Goal: Communication & Community: Share content

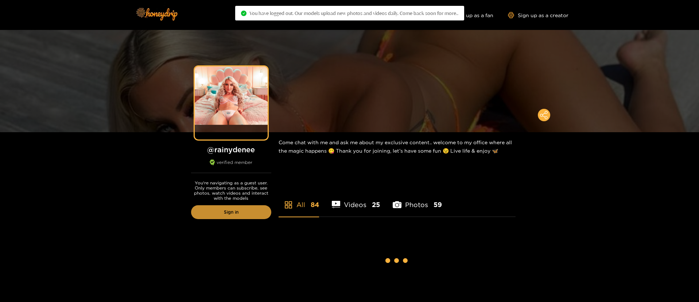
click at [250, 211] on link "Sign in" at bounding box center [231, 212] width 80 height 14
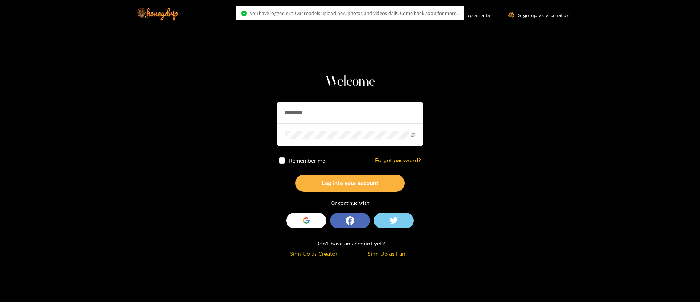
click at [338, 118] on input "**********" at bounding box center [350, 112] width 146 height 22
paste input "text"
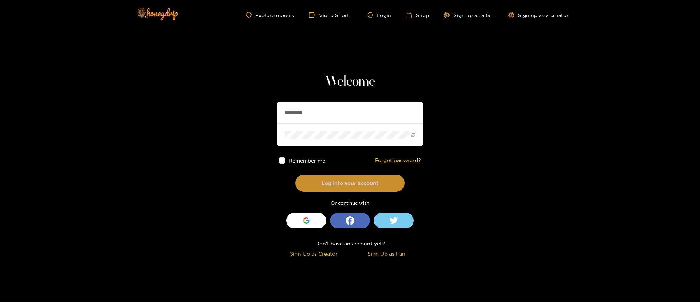
type input "**********"
click at [362, 183] on button "Log into your account" at bounding box center [349, 182] width 109 height 17
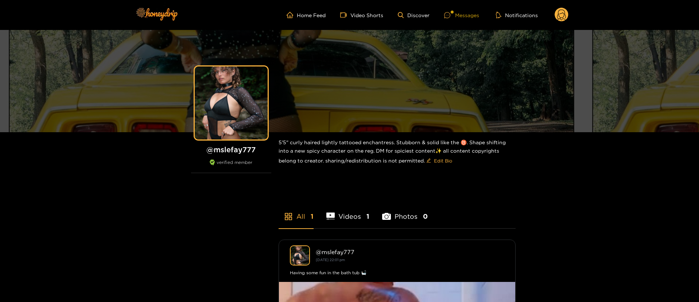
click at [472, 16] on div "Messages" at bounding box center [461, 15] width 35 height 8
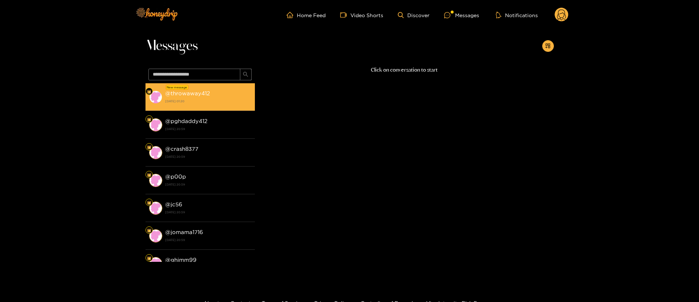
click at [189, 92] on strong "@ throwaway412" at bounding box center [187, 93] width 45 height 6
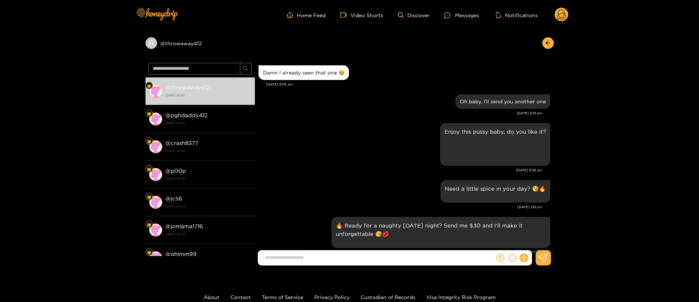
scroll to position [756, 0]
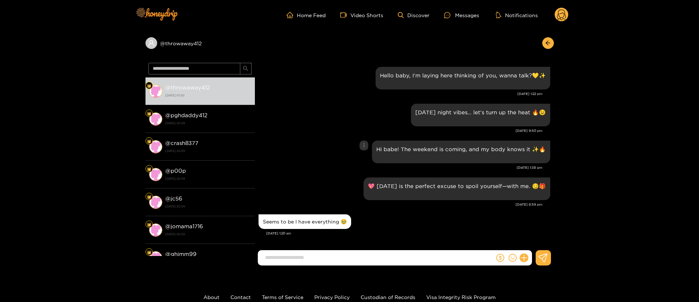
click at [330, 144] on div "Hi babe! The weekend is coming, and my body knows it ✨🔥" at bounding box center [404, 152] width 292 height 26
click at [332, 148] on div "Hi babe! The weekend is coming, and my body knows it ✨🔥" at bounding box center [404, 152] width 292 height 26
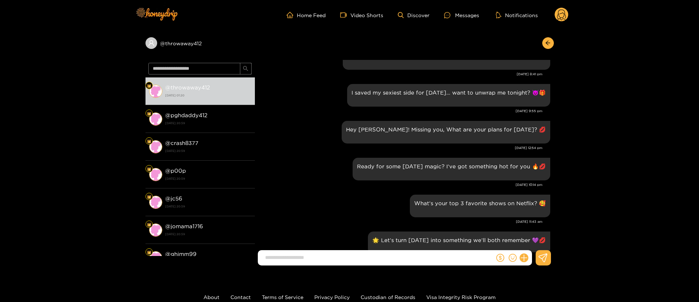
scroll to position [194, 0]
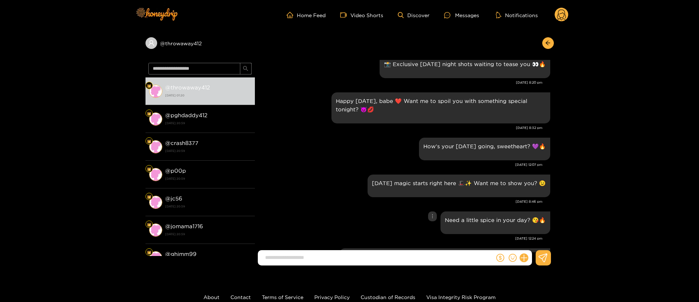
click at [324, 233] on div "Need a little spice in your day? 😘🔥" at bounding box center [404, 222] width 292 height 26
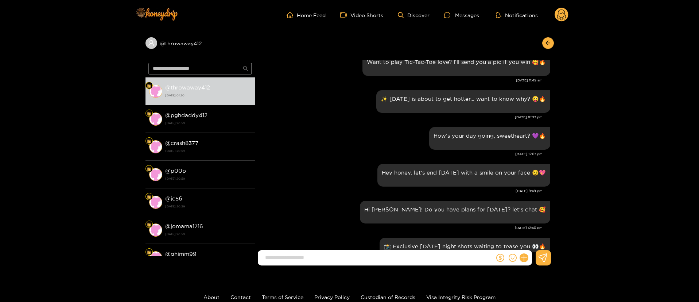
scroll to position [0, 0]
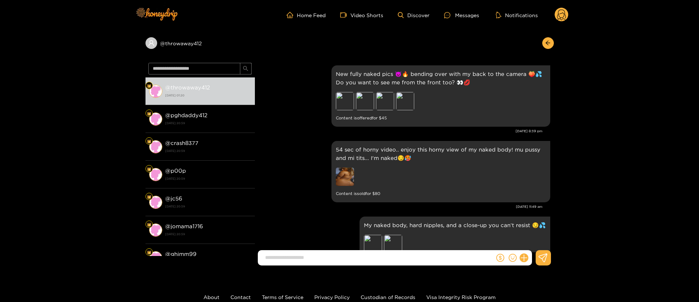
click at [296, 133] on div "New fully naked pics 😈🔥 bending over with my back to the camera 🍑💦 Do you want …" at bounding box center [404, 100] width 292 height 75
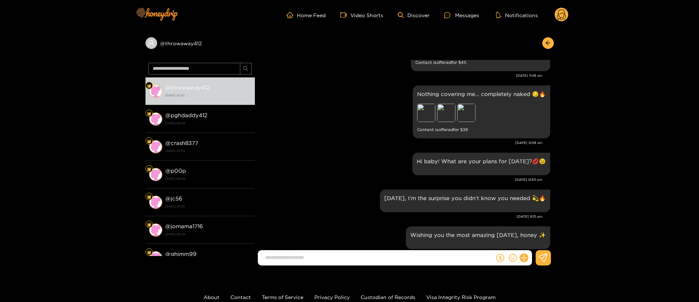
scroll to position [492, 0]
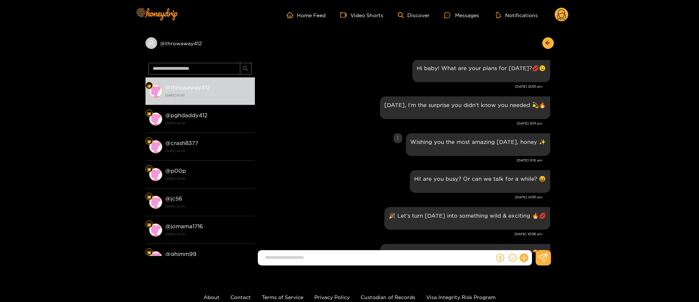
drag, startPoint x: 295, startPoint y: 156, endPoint x: 303, endPoint y: 158, distance: 7.8
click at [296, 157] on div "Wishing you the most amazing [DATE], honey ✨" at bounding box center [404, 144] width 292 height 26
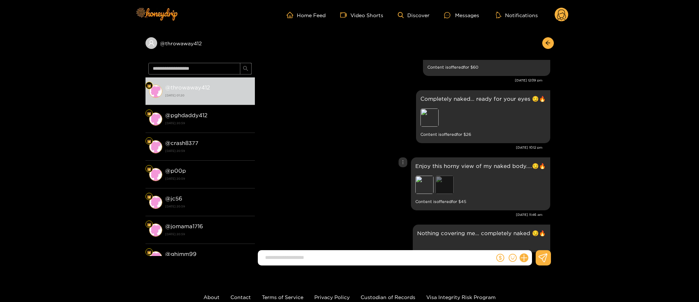
scroll to position [1494, 0]
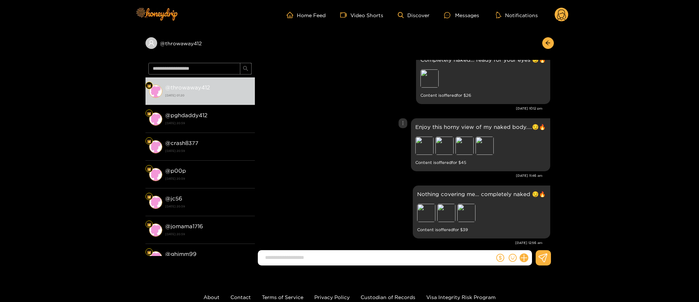
click at [415, 135] on div "Enjoy this horny view of my naked body....😏🔥 Preview Preview Preview Preview Co…" at bounding box center [480, 144] width 139 height 53
click at [435, 136] on div "Preview Preview Preview Preview" at bounding box center [466, 146] width 102 height 20
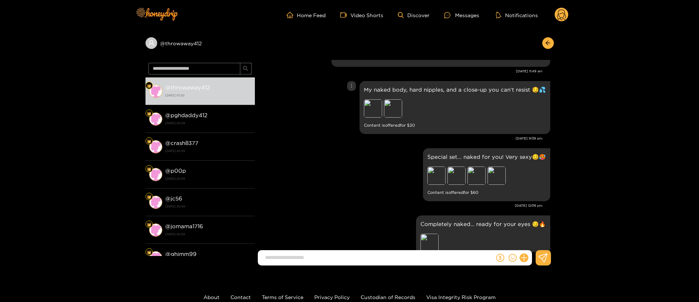
scroll to position [1166, 0]
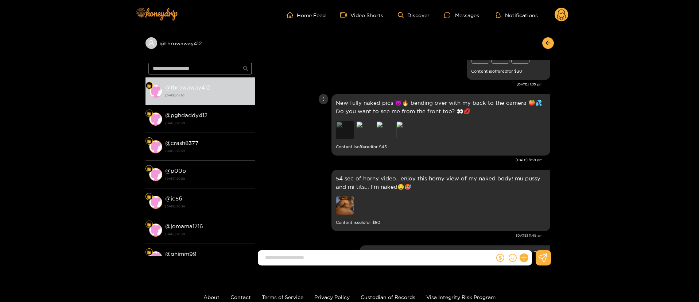
click at [342, 127] on div "Preview" at bounding box center [345, 130] width 18 height 18
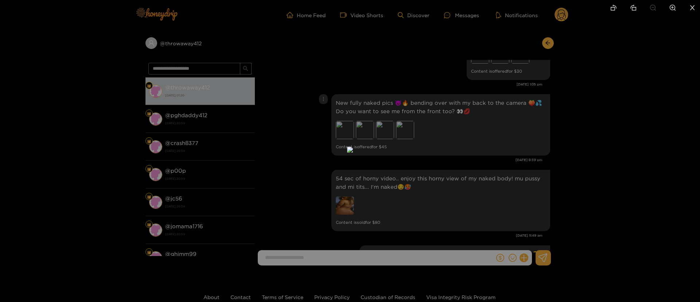
click at [516, 133] on div at bounding box center [350, 151] width 700 height 302
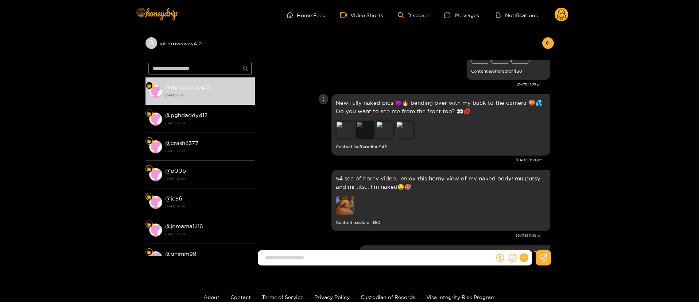
click at [371, 122] on div "Preview" at bounding box center [365, 130] width 18 height 18
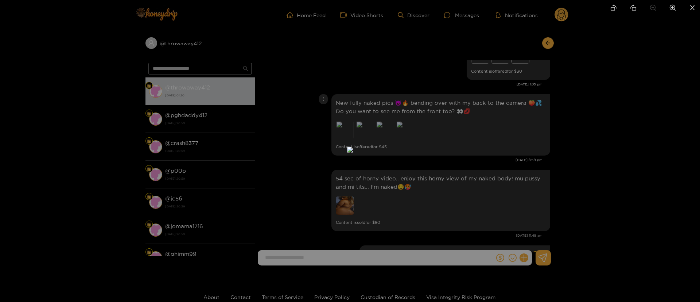
drag, startPoint x: 471, startPoint y: 127, endPoint x: 456, endPoint y: 127, distance: 15.3
click at [472, 127] on div at bounding box center [350, 151] width 700 height 302
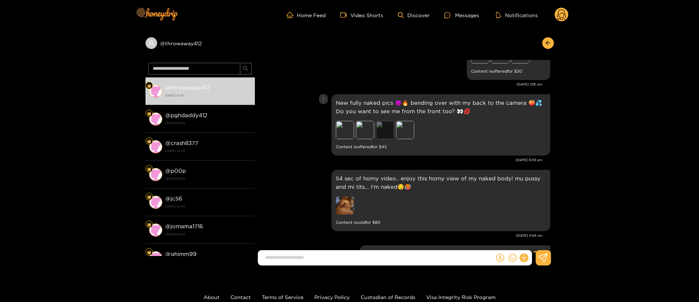
click at [388, 125] on div "Preview" at bounding box center [385, 130] width 18 height 18
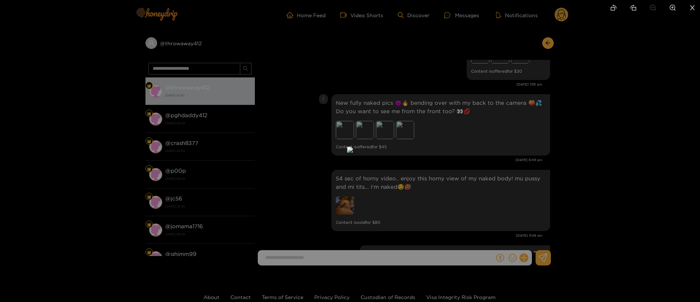
click at [548, 120] on div at bounding box center [350, 151] width 700 height 302
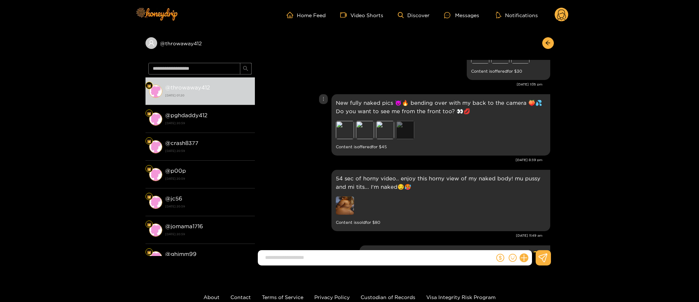
click at [411, 121] on div "Preview" at bounding box center [405, 130] width 18 height 18
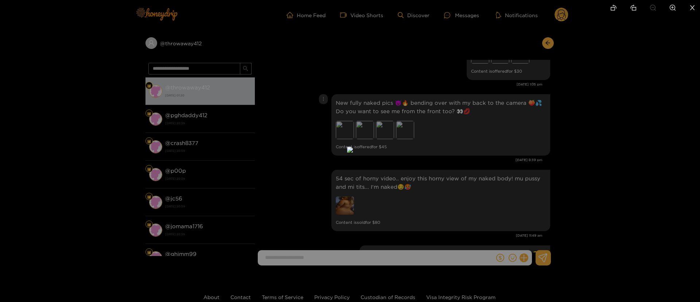
click at [521, 121] on div at bounding box center [350, 151] width 700 height 302
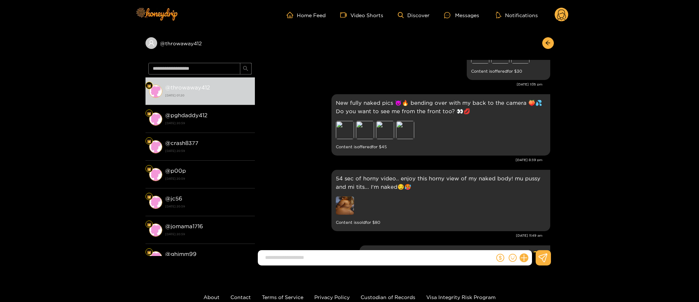
click at [341, 196] on img at bounding box center [345, 205] width 18 height 18
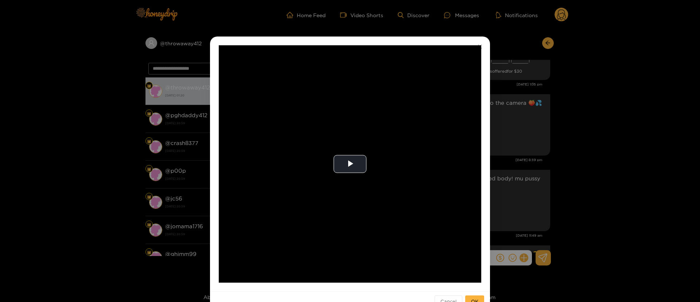
click at [535, 153] on div "**********" at bounding box center [350, 151] width 700 height 302
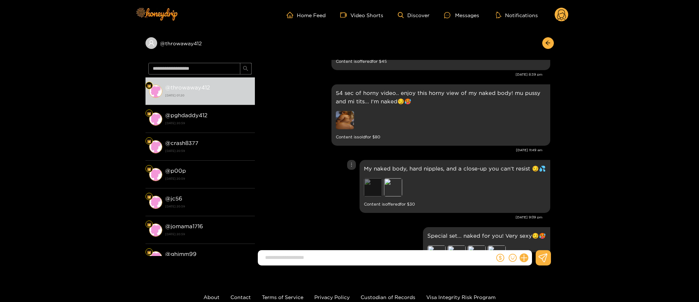
scroll to position [1275, 0]
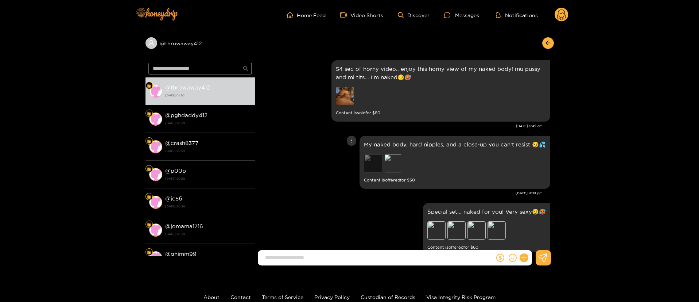
click at [372, 159] on div "Preview" at bounding box center [373, 163] width 18 height 18
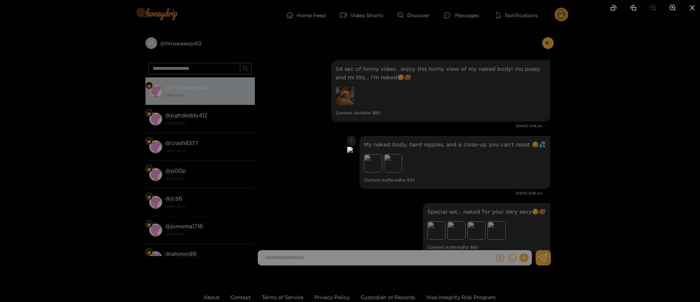
click at [545, 119] on div at bounding box center [350, 151] width 700 height 302
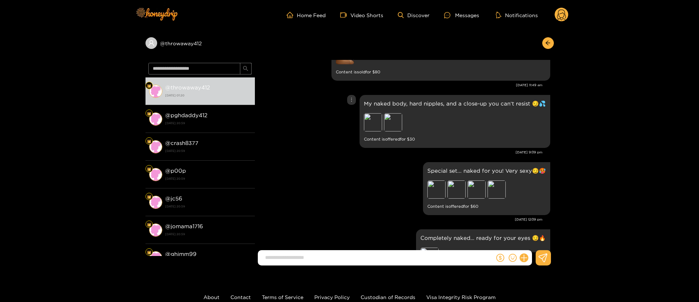
scroll to position [1330, 0]
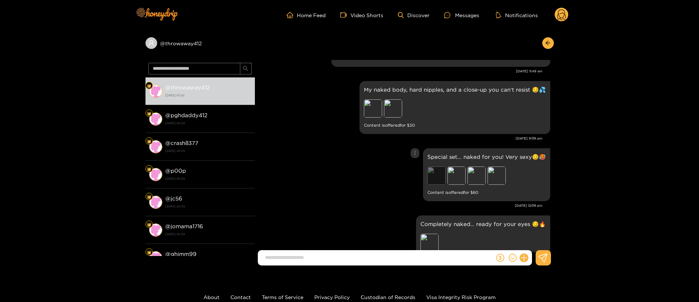
click at [438, 166] on div "Preview" at bounding box center [436, 175] width 18 height 18
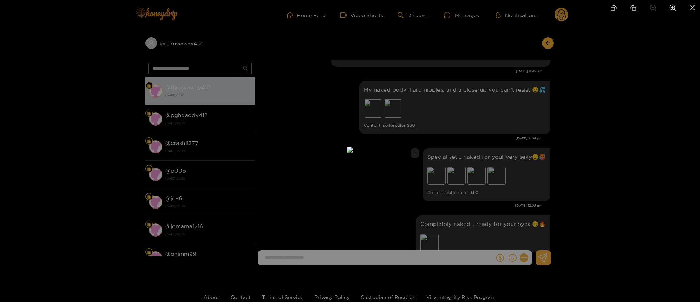
click at [513, 120] on div at bounding box center [350, 151] width 700 height 302
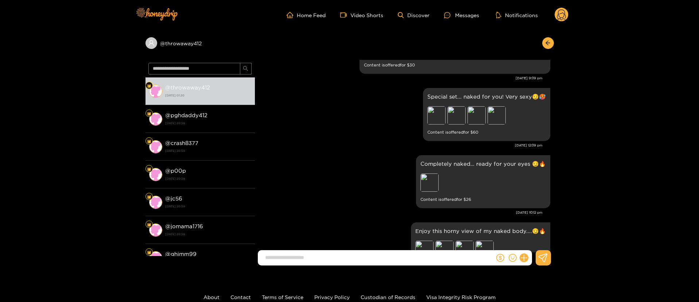
scroll to position [1494, 0]
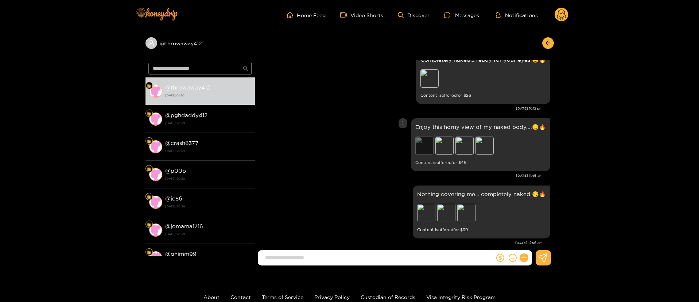
click at [422, 139] on div "Preview" at bounding box center [424, 145] width 18 height 18
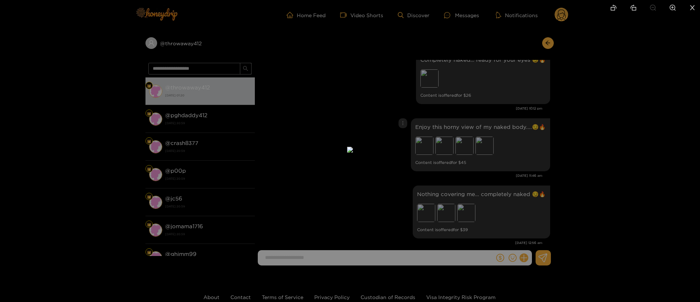
click at [558, 123] on div at bounding box center [350, 151] width 700 height 302
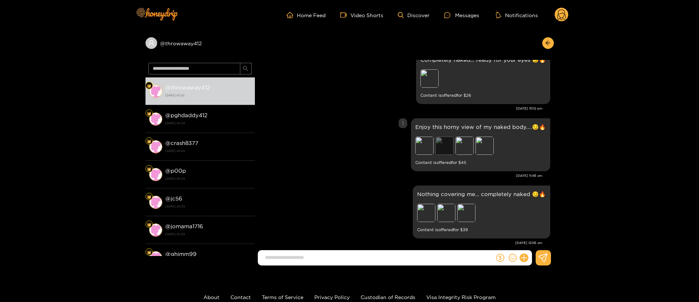
click at [442, 140] on div "Preview" at bounding box center [444, 145] width 18 height 18
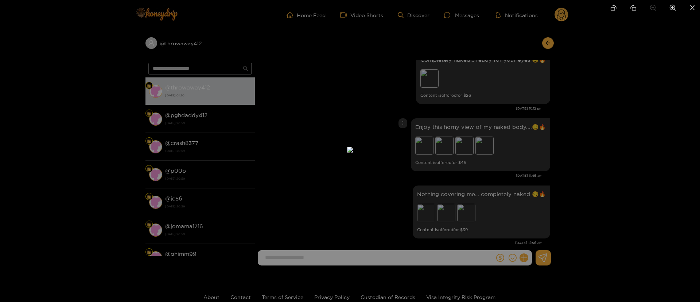
click at [538, 126] on div at bounding box center [350, 151] width 700 height 302
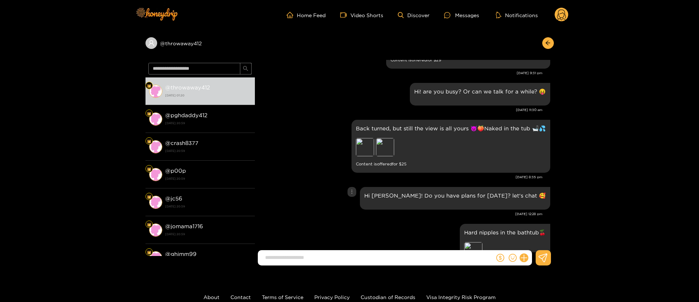
scroll to position [236, 0]
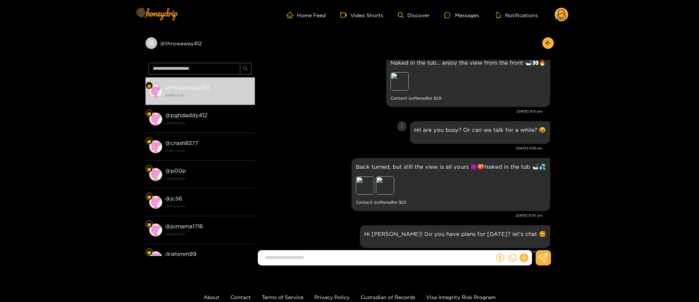
click at [345, 123] on div "Hi! are you busy? Or can we talk for a while? 😝" at bounding box center [404, 132] width 292 height 26
click at [344, 122] on div "Hi! are you busy? Or can we talk for a while? 😝" at bounding box center [404, 132] width 292 height 26
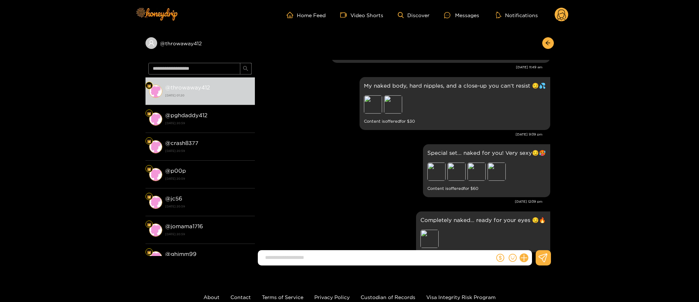
scroll to position [1384, 0]
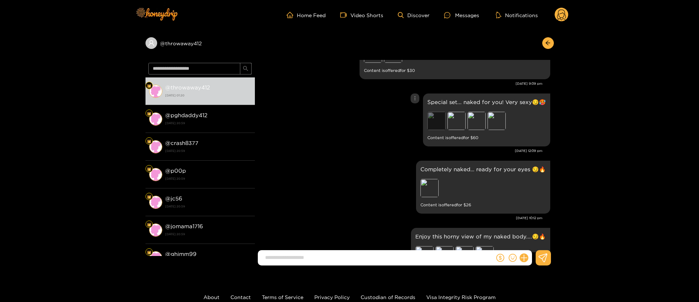
click at [438, 112] on div "Preview" at bounding box center [436, 121] width 18 height 18
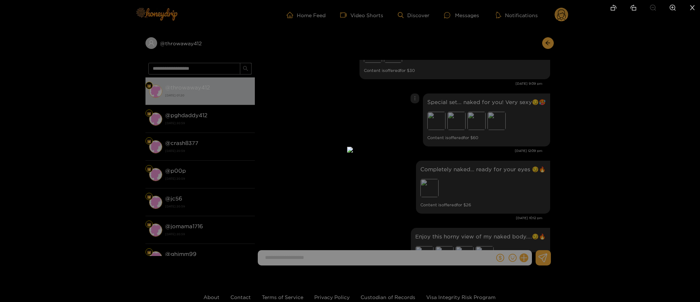
click at [540, 110] on div at bounding box center [350, 151] width 700 height 302
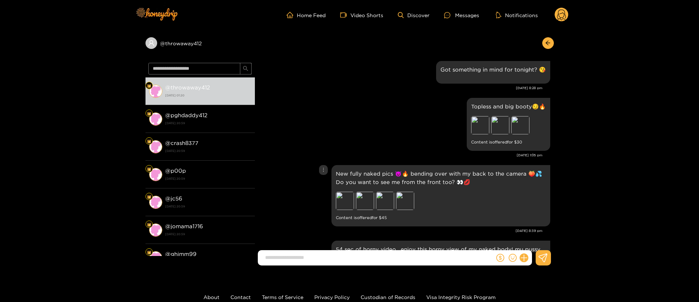
scroll to position [1111, 0]
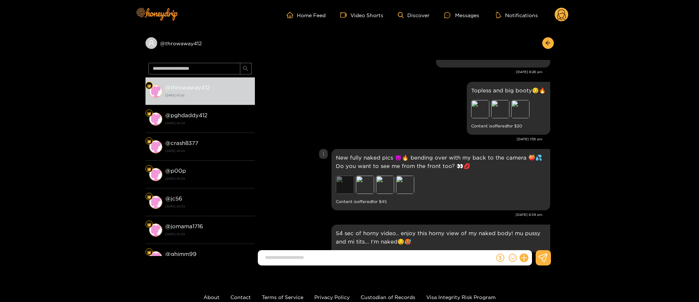
click at [351, 176] on div "Preview" at bounding box center [345, 184] width 18 height 18
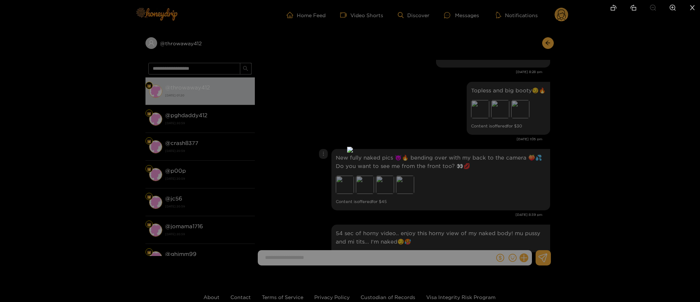
click at [546, 104] on div at bounding box center [350, 151] width 700 height 302
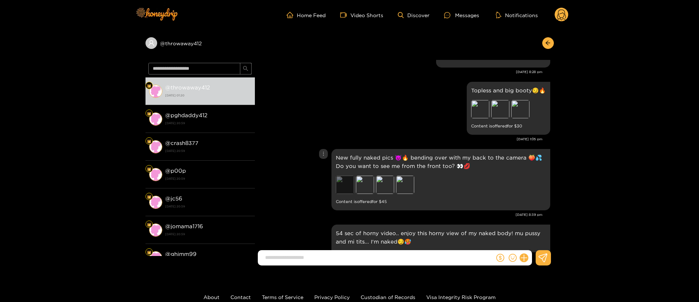
click at [349, 183] on div "Preview" at bounding box center [345, 184] width 18 height 18
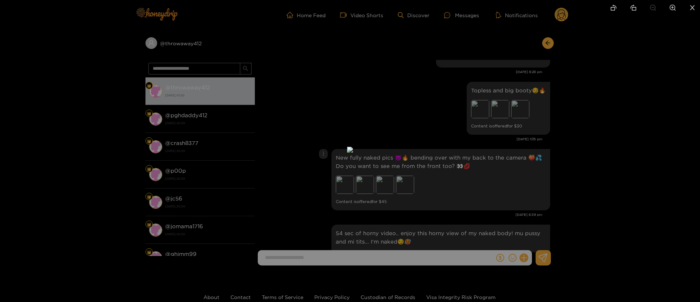
click at [559, 120] on div at bounding box center [350, 151] width 700 height 302
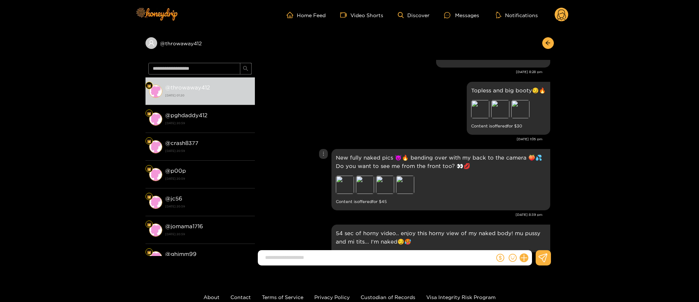
click at [362, 185] on div "Preview" at bounding box center [365, 184] width 18 height 18
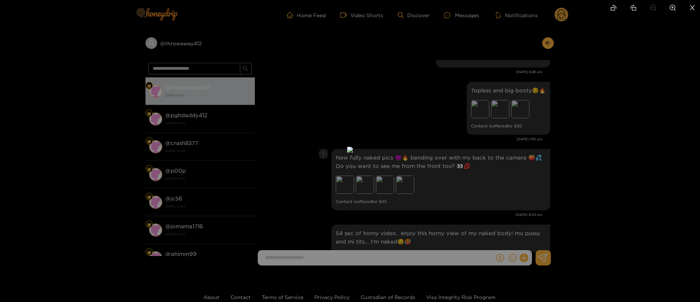
click at [546, 141] on div at bounding box center [350, 151] width 700 height 302
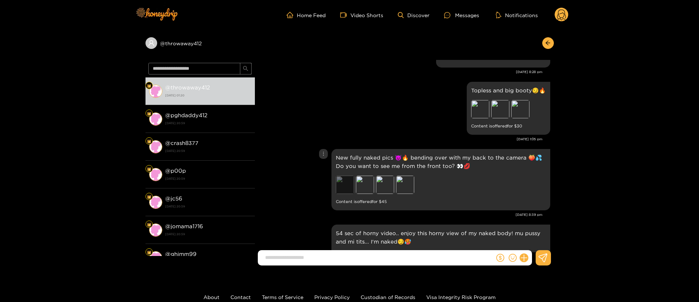
click at [346, 175] on div "Preview" at bounding box center [345, 184] width 18 height 18
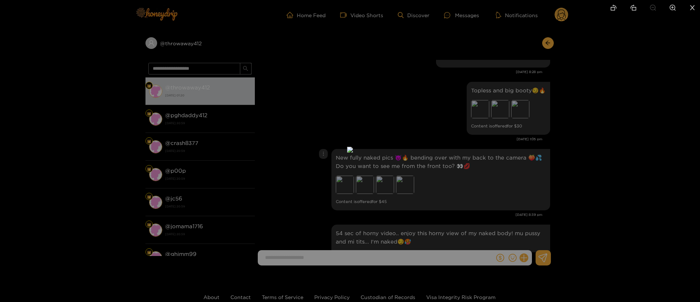
click at [547, 119] on div at bounding box center [350, 151] width 700 height 302
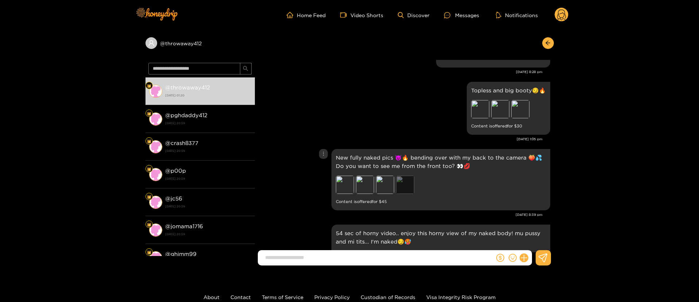
click at [402, 179] on div "Preview" at bounding box center [405, 184] width 18 height 18
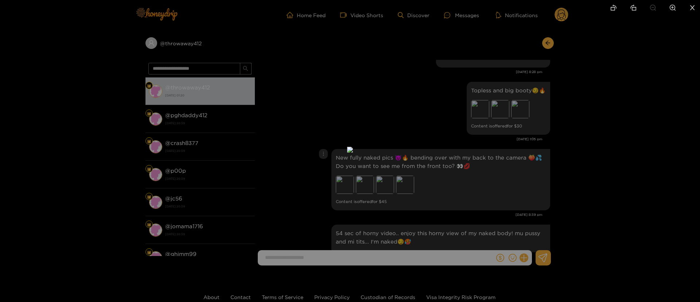
click at [501, 135] on div at bounding box center [350, 151] width 700 height 302
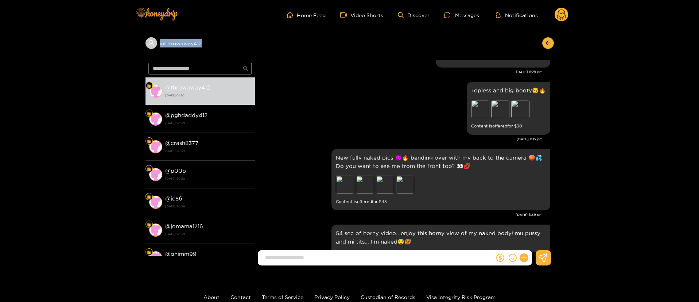
copy div "@ throwaway412"
drag, startPoint x: 218, startPoint y: 41, endPoint x: 385, endPoint y: 48, distance: 167.9
click at [385, 48] on div "@ throwaway412" at bounding box center [349, 45] width 408 height 30
drag, startPoint x: 368, startPoint y: 97, endPoint x: 373, endPoint y: 92, distance: 7.5
click at [369, 97] on div "Topless and big booty😏🔥 Preview Preview Preview Content is offered for $ 30" at bounding box center [404, 108] width 292 height 57
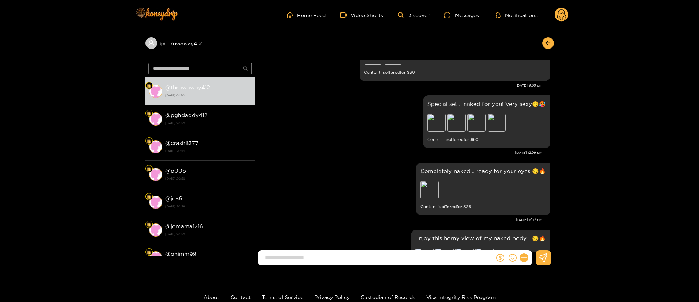
scroll to position [1384, 0]
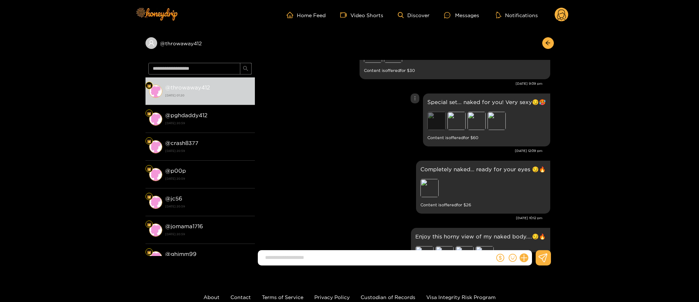
click at [434, 112] on div "Preview" at bounding box center [436, 121] width 18 height 18
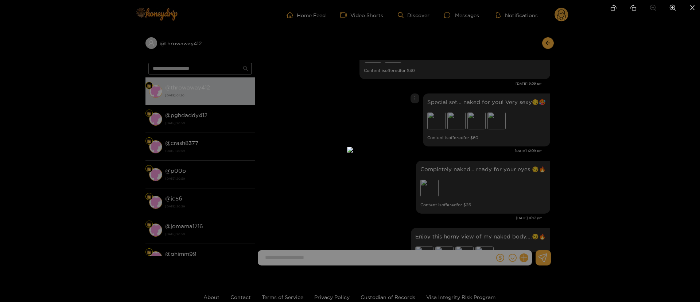
drag, startPoint x: 490, startPoint y: 109, endPoint x: 487, endPoint y: 114, distance: 5.5
click at [491, 109] on div at bounding box center [350, 151] width 700 height 302
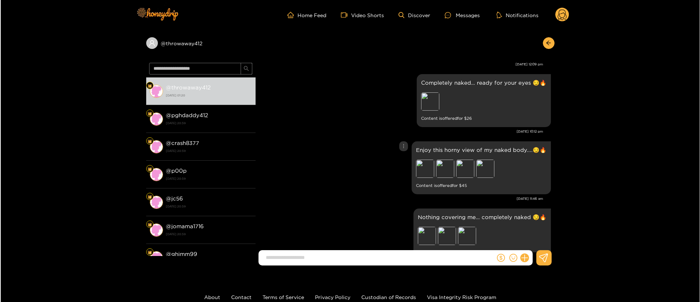
scroll to position [1494, 0]
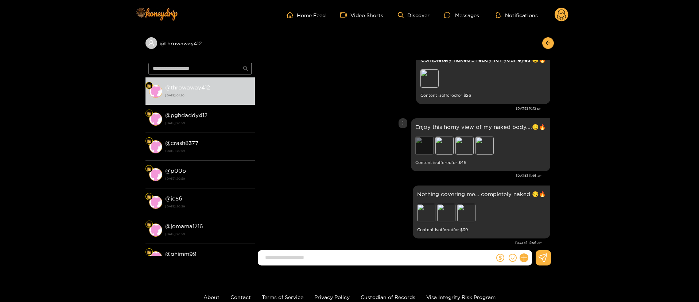
click at [426, 139] on div "Preview" at bounding box center [424, 145] width 18 height 18
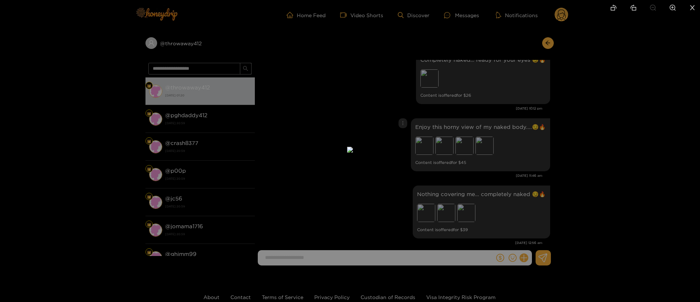
click at [515, 125] on div at bounding box center [350, 151] width 700 height 302
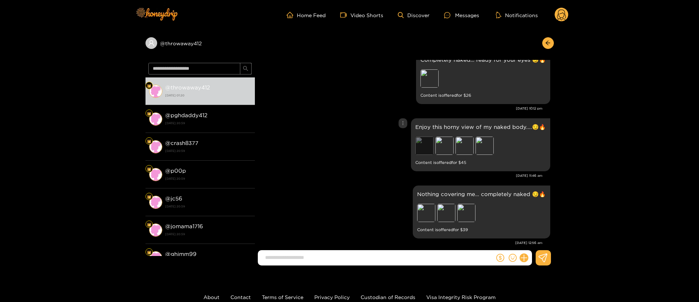
click at [424, 138] on div "Preview" at bounding box center [424, 145] width 18 height 18
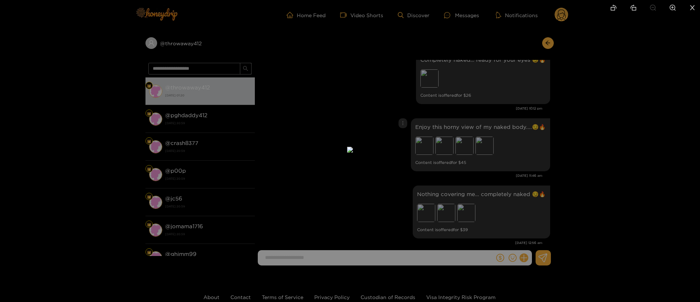
click at [543, 145] on div at bounding box center [350, 151] width 700 height 302
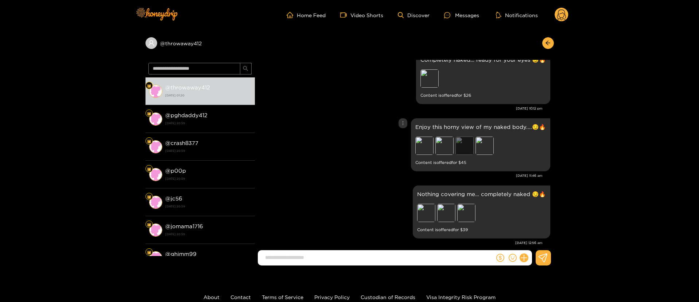
click at [461, 140] on div "Preview" at bounding box center [464, 145] width 18 height 18
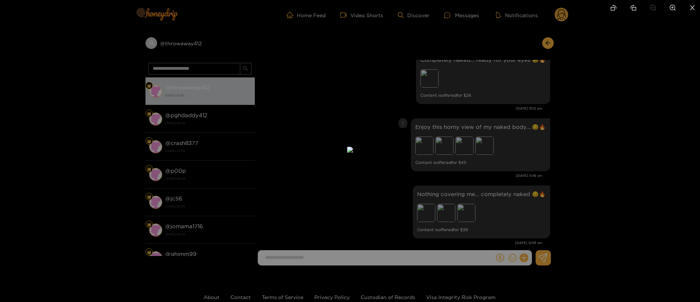
click at [438, 144] on div at bounding box center [350, 151] width 700 height 302
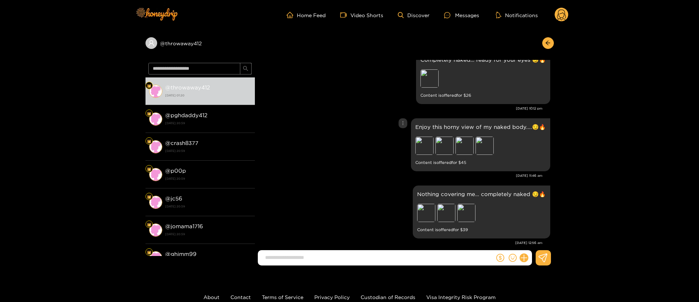
click at [443, 136] on div "Preview" at bounding box center [444, 145] width 18 height 18
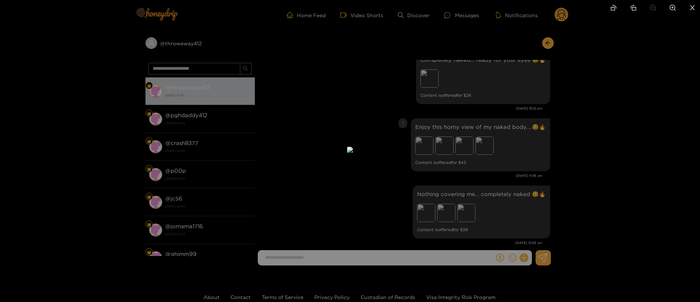
click at [544, 168] on div at bounding box center [350, 151] width 700 height 302
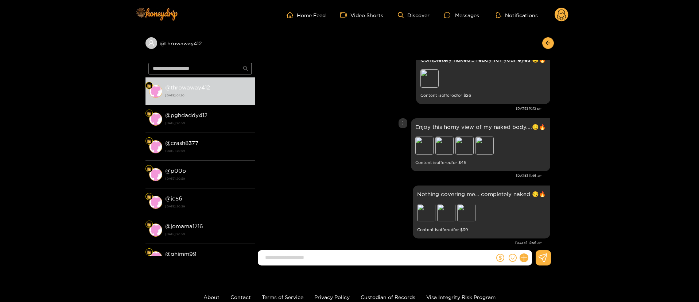
click at [404, 120] on icon "more" at bounding box center [402, 122] width 5 height 5
click at [404, 131] on div "Unsend" at bounding box center [403, 129] width 18 height 7
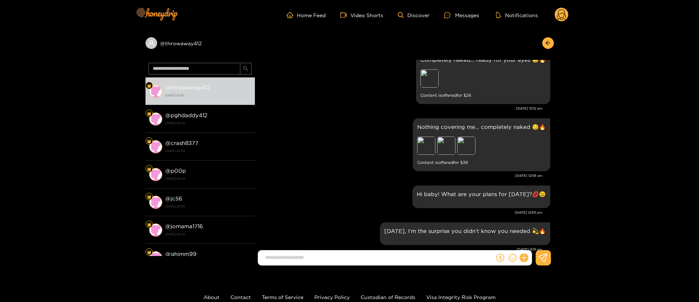
drag, startPoint x: 525, startPoint y: 256, endPoint x: 531, endPoint y: 252, distance: 7.4
click at [525, 255] on icon at bounding box center [524, 257] width 8 height 8
click at [536, 236] on icon at bounding box center [537, 239] width 7 height 7
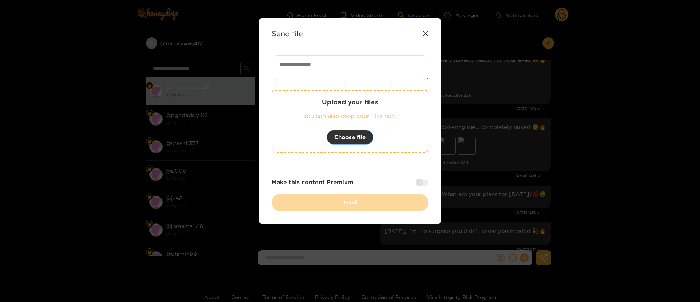
click at [359, 132] on button "Choose file" at bounding box center [350, 137] width 47 height 15
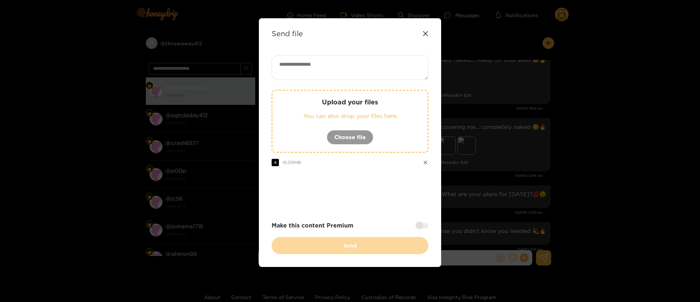
drag, startPoint x: 425, startPoint y: 223, endPoint x: 411, endPoint y: 236, distance: 19.3
click at [425, 223] on div at bounding box center [422, 225] width 13 height 6
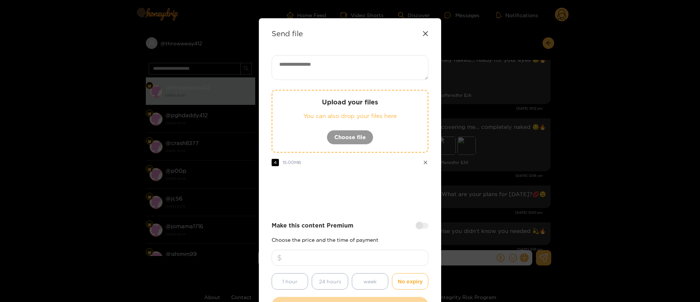
click at [394, 252] on input "number" at bounding box center [350, 257] width 157 height 16
drag, startPoint x: 326, startPoint y: 254, endPoint x: 311, endPoint y: 253, distance: 15.0
click at [311, 253] on input "**" at bounding box center [350, 257] width 157 height 16
type input "**"
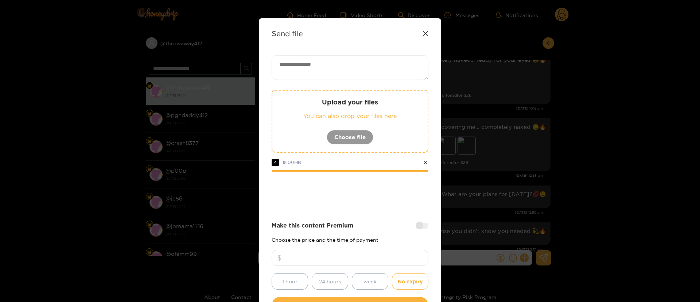
click at [343, 61] on textarea at bounding box center [350, 67] width 157 height 25
paste textarea "**********"
type textarea "**********"
drag, startPoint x: 385, startPoint y: 225, endPoint x: 393, endPoint y: 218, distance: 10.1
click at [386, 225] on div "Make this content Premium" at bounding box center [350, 225] width 157 height 8
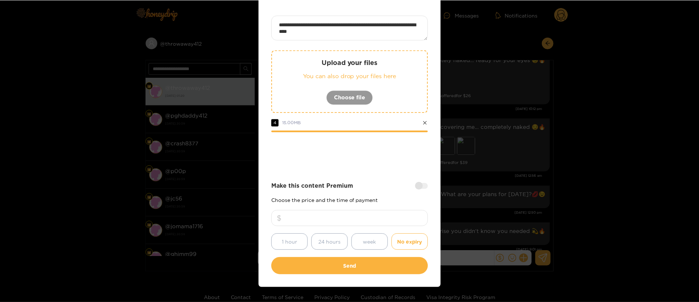
scroll to position [54, 0]
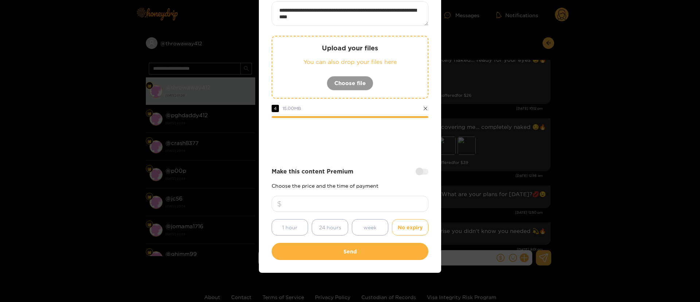
drag, startPoint x: 359, startPoint y: 204, endPoint x: 340, endPoint y: 205, distance: 19.3
click at [340, 205] on input "**" at bounding box center [350, 203] width 157 height 16
type input "**"
drag, startPoint x: 355, startPoint y: 177, endPoint x: 359, endPoint y: 173, distance: 5.9
click at [358, 175] on div "Make this content Premium Choose the price and the time of payment ** 1 hour 24…" at bounding box center [350, 201] width 157 height 68
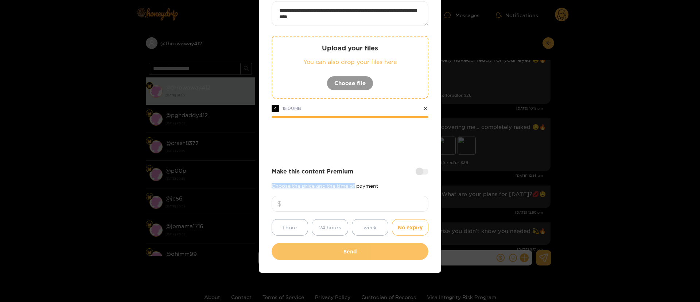
click at [363, 253] on button "Send" at bounding box center [350, 250] width 157 height 17
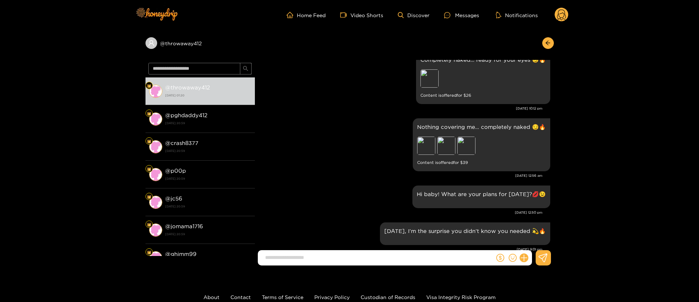
scroll to position [11, 0]
click at [558, 14] on icon at bounding box center [561, 15] width 9 height 13
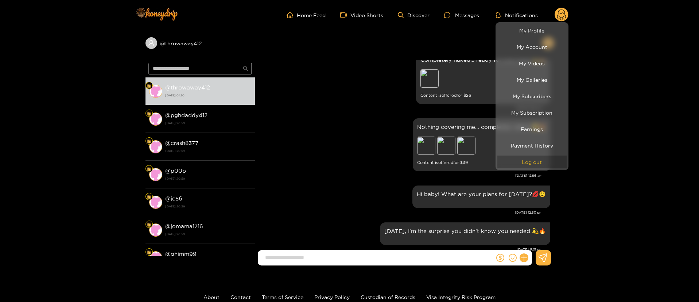
click at [539, 161] on button "Log out" at bounding box center [531, 161] width 69 height 13
